Goal: Register for event/course

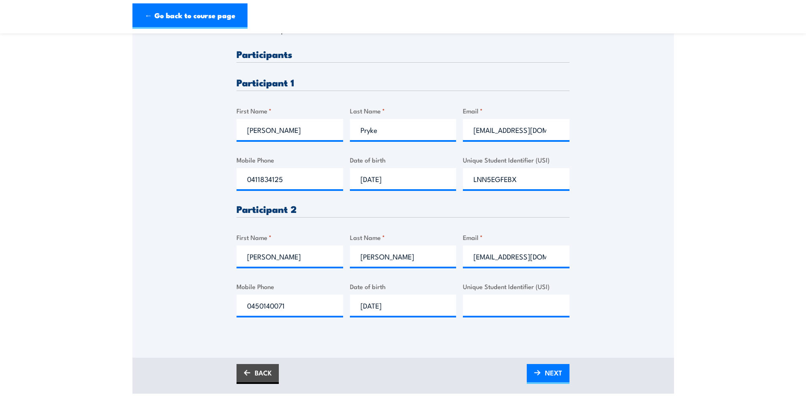
click at [461, 297] on div "Please provide names and contact details for each of the participants below. No…" at bounding box center [403, 189] width 333 height 281
click at [501, 308] on input "Unique Student Identifier (USI)" at bounding box center [516, 305] width 107 height 21
paste input "JSE45R6KA9"
type input "JSE45R6KA9"
click at [568, 383] on link "NEXT" at bounding box center [548, 374] width 43 height 20
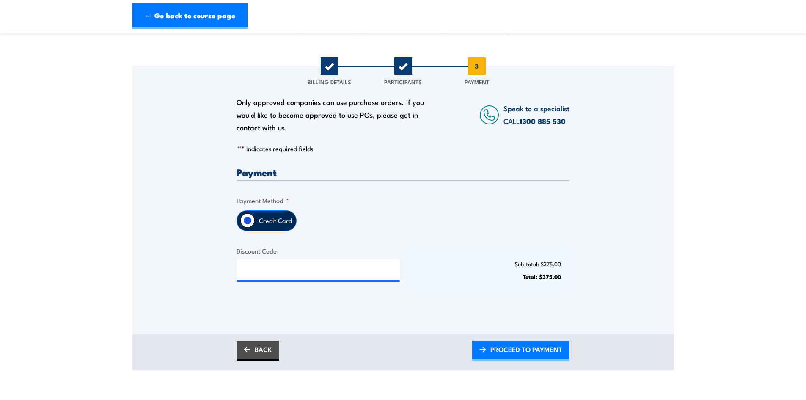
scroll to position [85, 0]
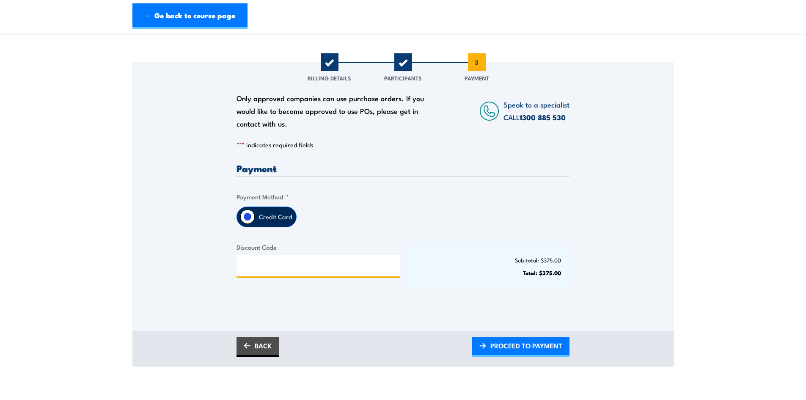
click at [315, 272] on input "Discount Code" at bounding box center [318, 265] width 163 height 21
click at [338, 212] on div "Credit Card" at bounding box center [403, 217] width 333 height 21
click at [278, 220] on label "Credit Card" at bounding box center [275, 217] width 41 height 20
click at [255, 220] on input "Credit Card" at bounding box center [247, 217] width 14 height 14
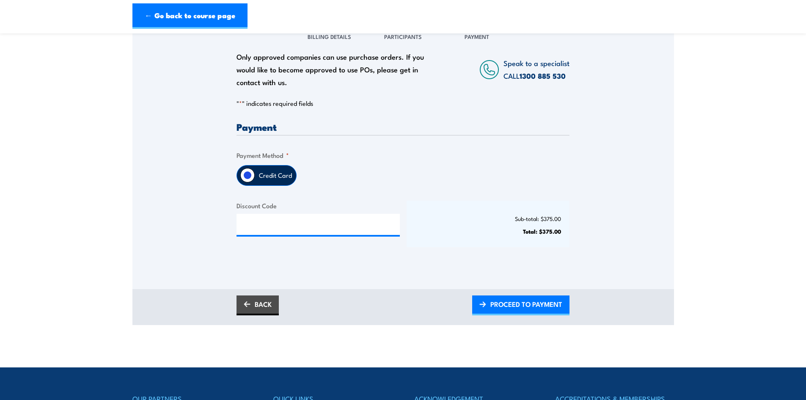
scroll to position [127, 0]
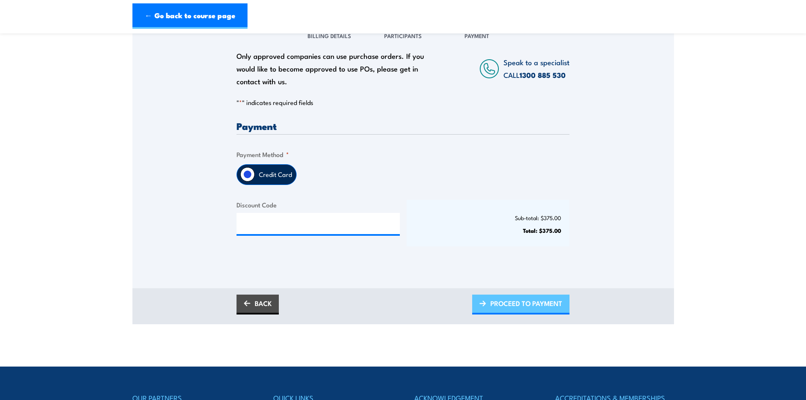
click at [552, 302] on span "PROCEED TO PAYMENT" at bounding box center [527, 303] width 72 height 22
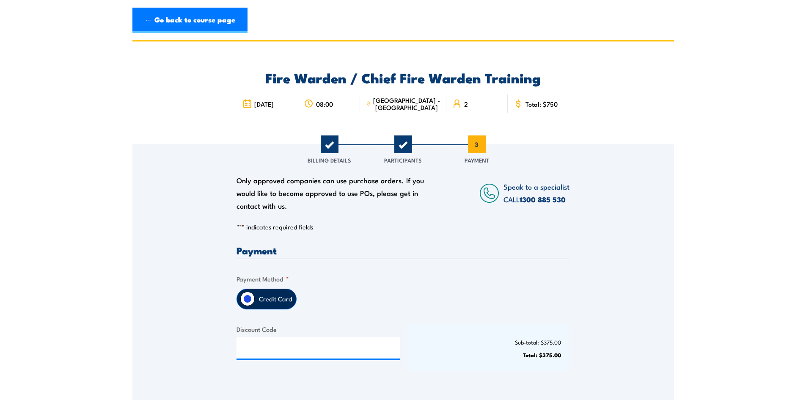
scroll to position [0, 0]
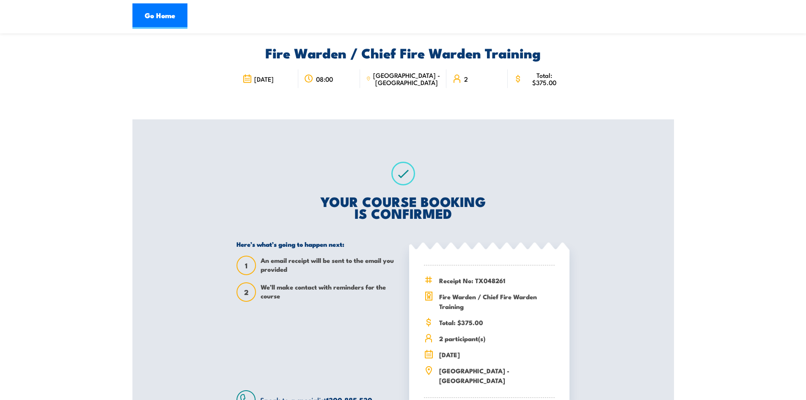
scroll to position [42, 0]
